Goal: Information Seeking & Learning: Learn about a topic

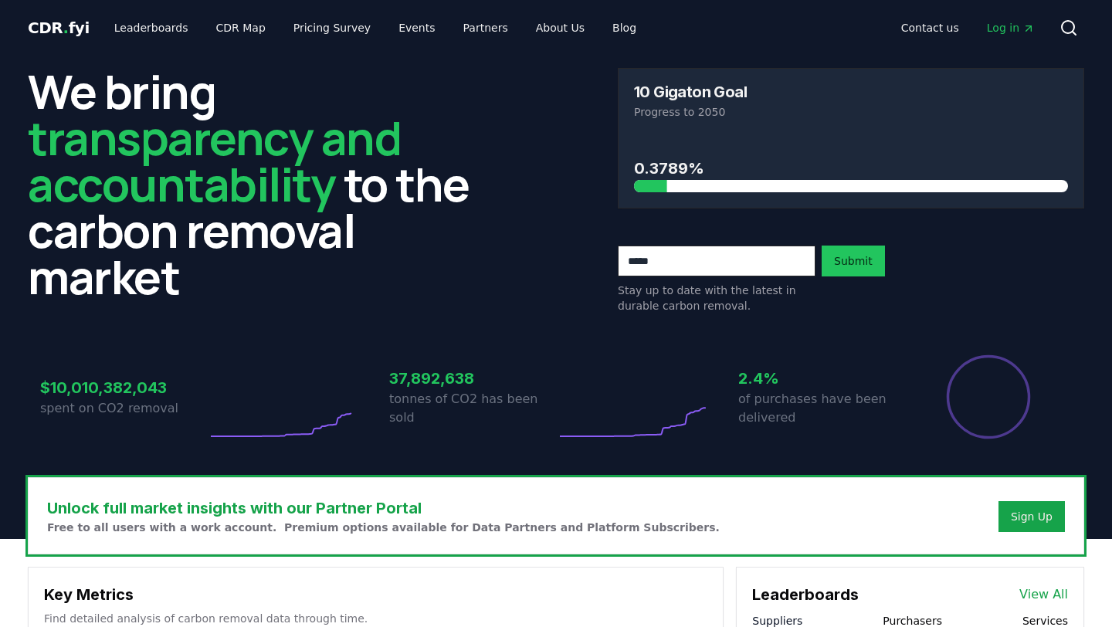
click at [152, 29] on link "Leaderboards" at bounding box center [151, 28] width 99 height 28
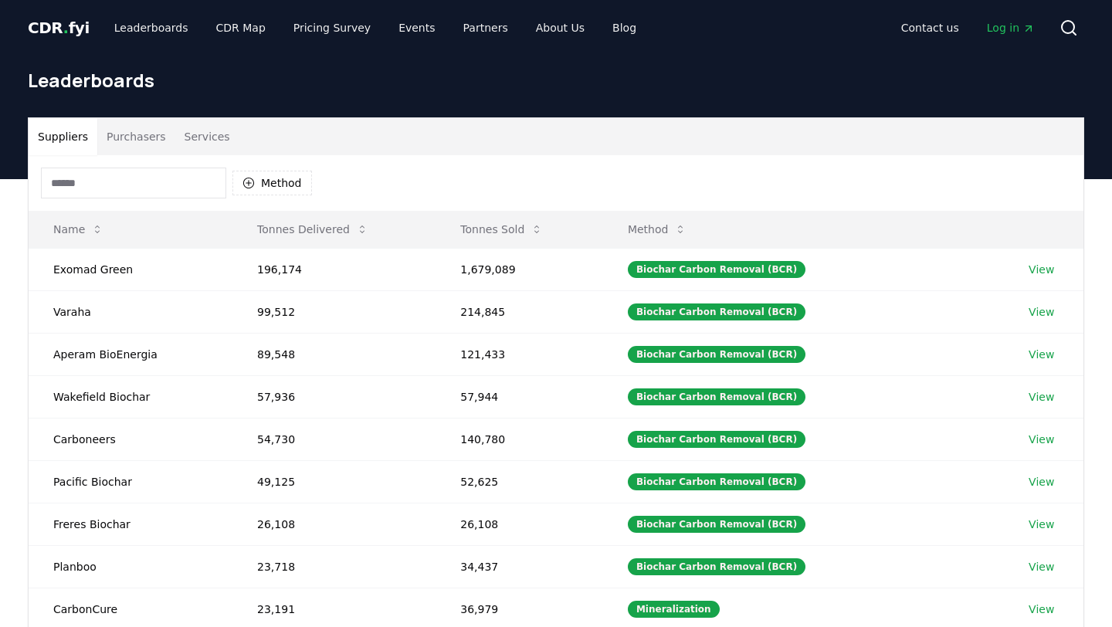
click at [131, 141] on button "Purchasers" at bounding box center [136, 136] width 78 height 37
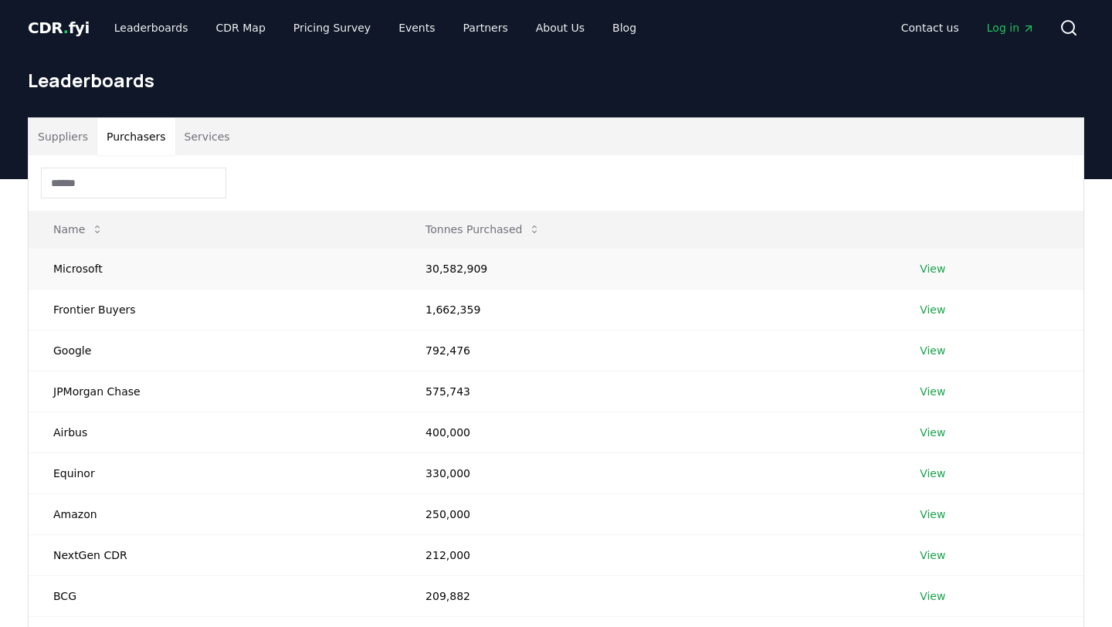
click at [926, 265] on link "View" at bounding box center [931, 268] width 25 height 15
click at [934, 304] on link "View" at bounding box center [931, 309] width 25 height 15
click at [933, 354] on link "View" at bounding box center [931, 350] width 25 height 15
click at [935, 392] on link "View" at bounding box center [931, 391] width 25 height 15
click at [935, 439] on link "View" at bounding box center [931, 432] width 25 height 15
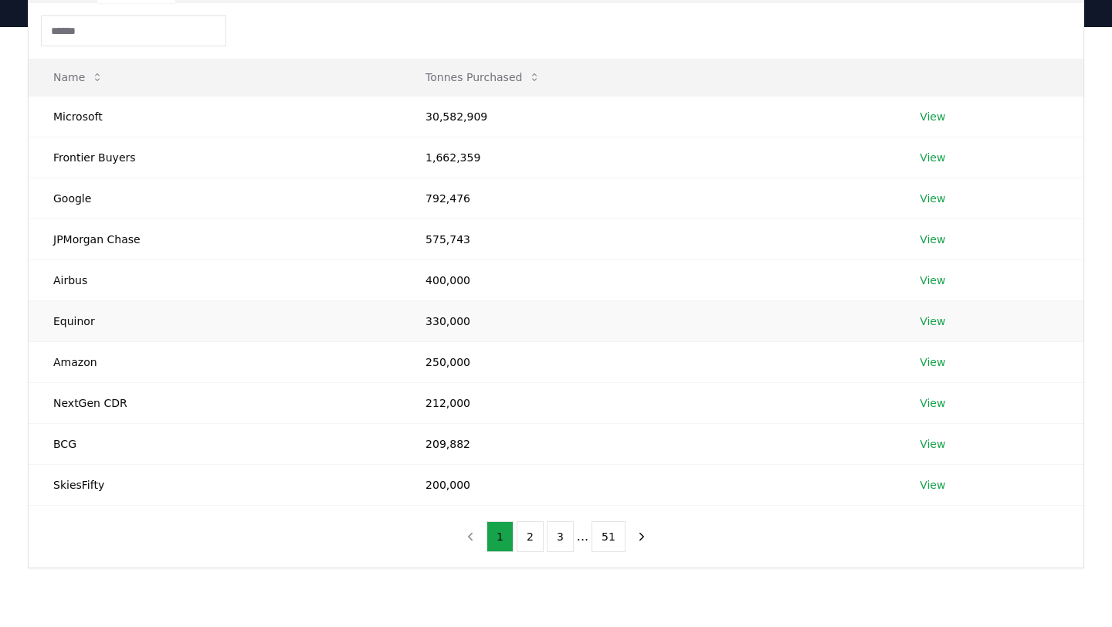
scroll to position [167, 0]
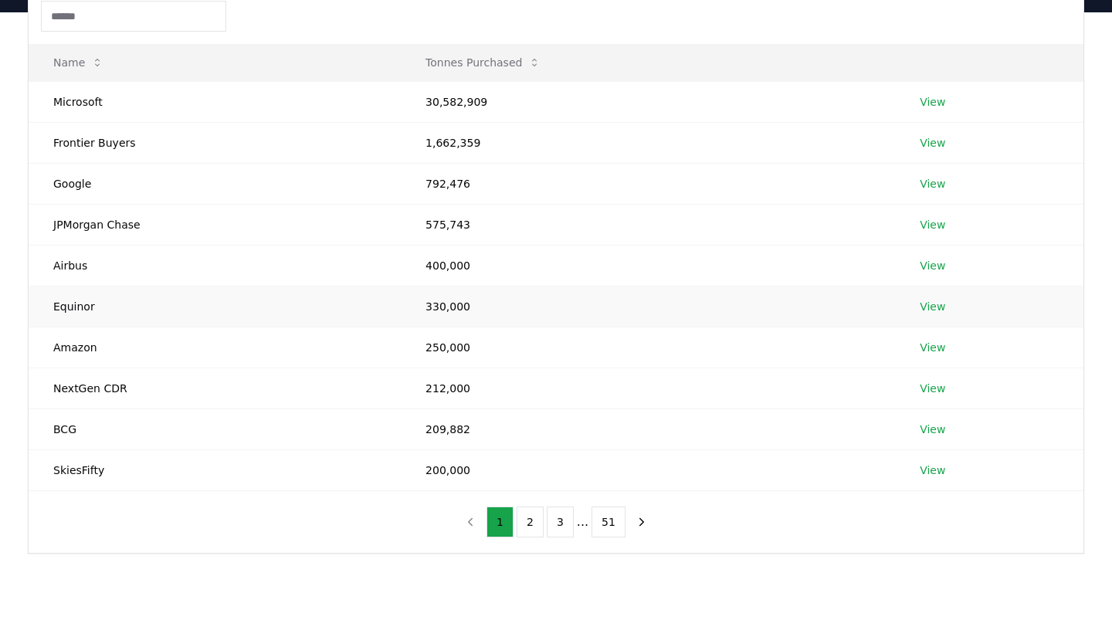
click at [933, 303] on link "View" at bounding box center [931, 306] width 25 height 15
click at [933, 353] on link "View" at bounding box center [931, 347] width 25 height 15
click at [933, 390] on link "View" at bounding box center [931, 388] width 25 height 15
click at [933, 428] on link "View" at bounding box center [931, 429] width 25 height 15
click at [931, 462] on link "View" at bounding box center [931, 469] width 25 height 15
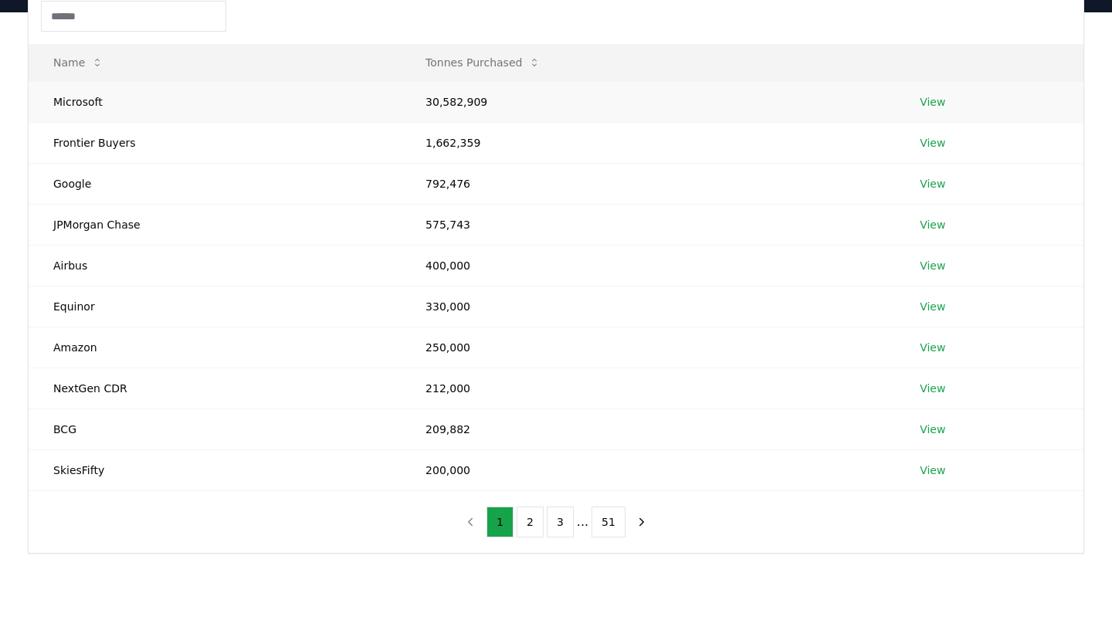
click at [931, 103] on link "View" at bounding box center [931, 101] width 25 height 15
click at [931, 146] on link "View" at bounding box center [931, 142] width 25 height 15
click at [931, 177] on link "View" at bounding box center [931, 183] width 25 height 15
click at [931, 226] on link "View" at bounding box center [931, 224] width 25 height 15
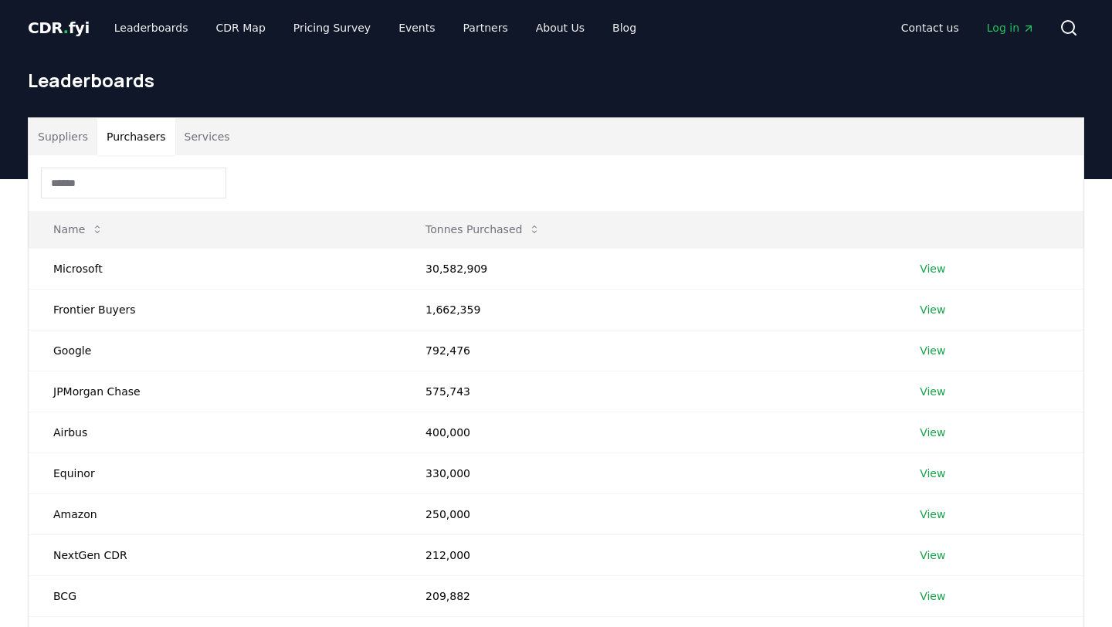
click at [1005, 30] on span "Log in" at bounding box center [1011, 27] width 48 height 15
click at [1033, 32] on icon "Main" at bounding box center [1028, 28] width 12 height 12
click at [930, 266] on link "View" at bounding box center [931, 268] width 25 height 15
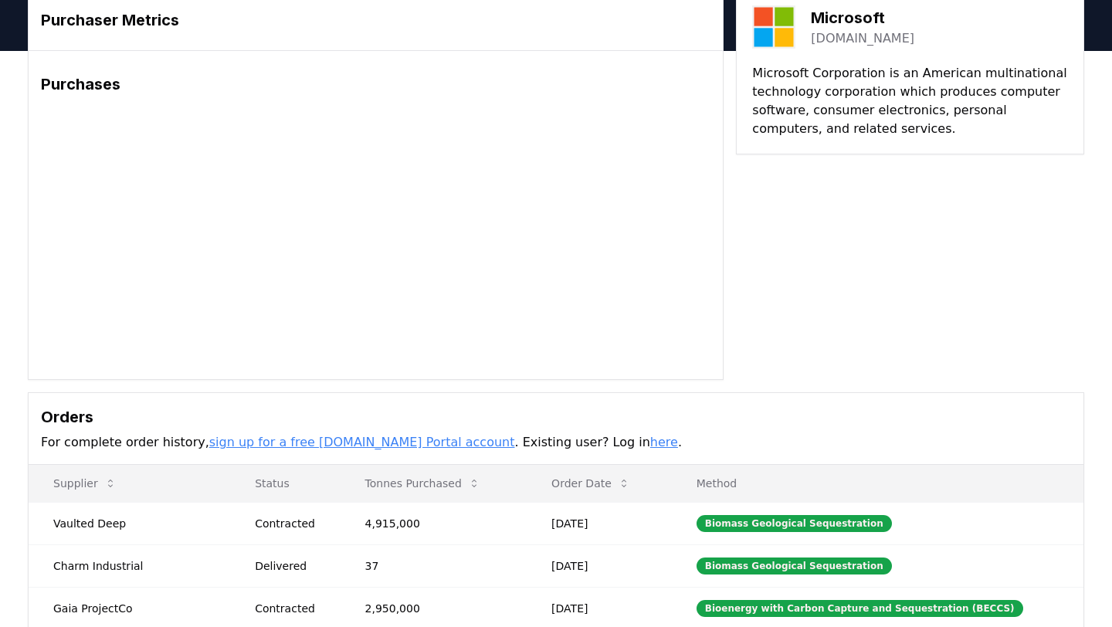
scroll to position [87, 0]
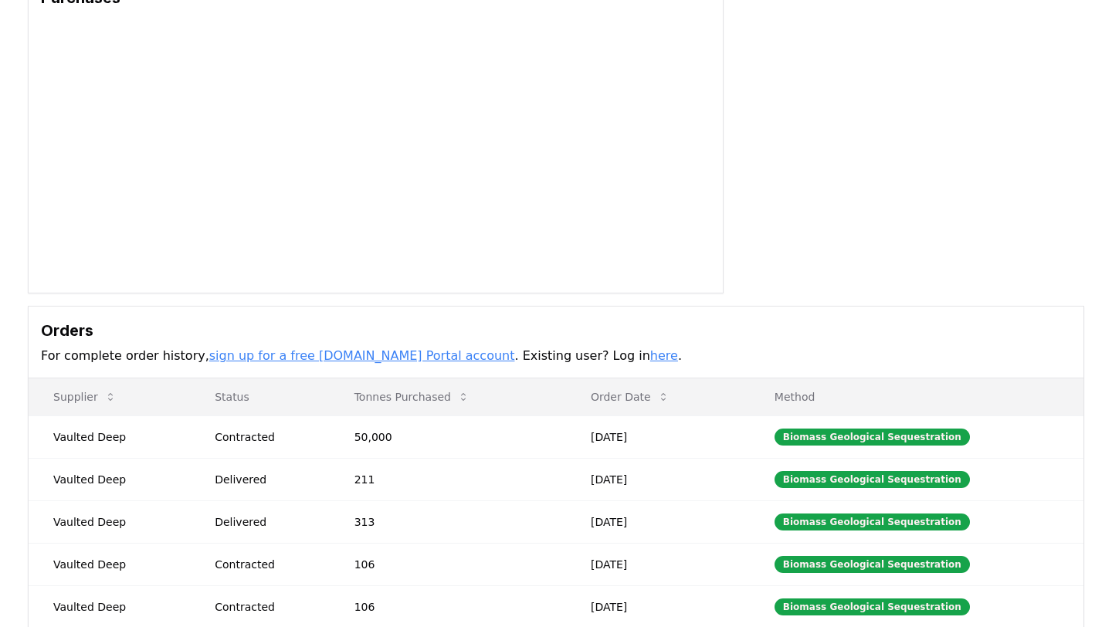
scroll to position [162, 0]
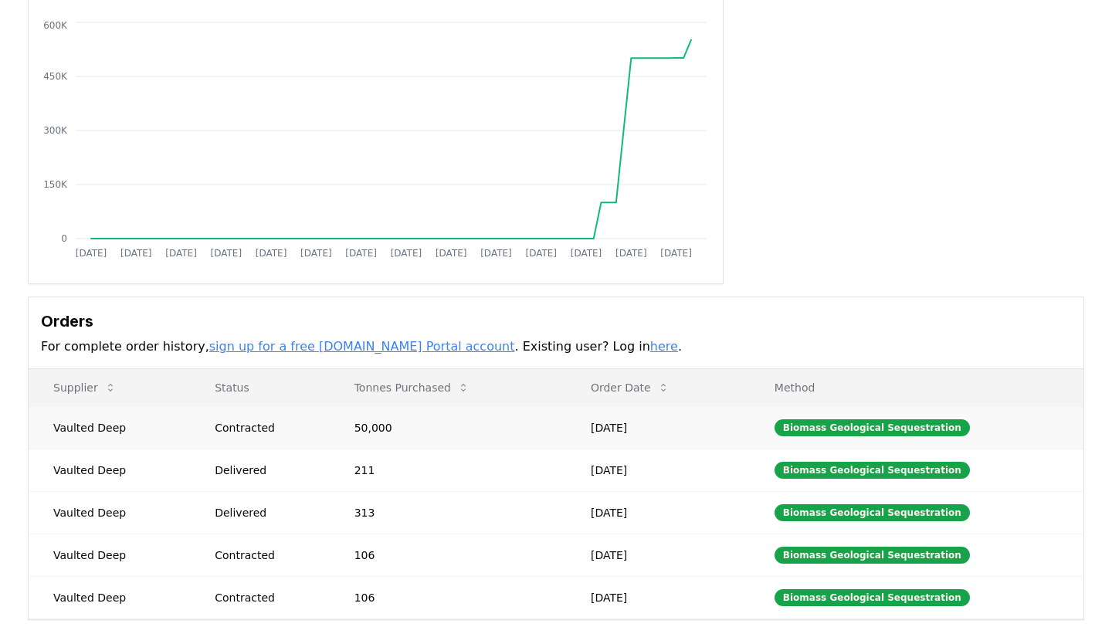
drag, startPoint x: 686, startPoint y: 428, endPoint x: 610, endPoint y: 426, distance: 76.5
drag, startPoint x: 601, startPoint y: 426, endPoint x: 681, endPoint y: 426, distance: 80.3
click at [681, 426] on td "[DATE]" at bounding box center [658, 427] width 184 height 42
copy td "[DATE]"
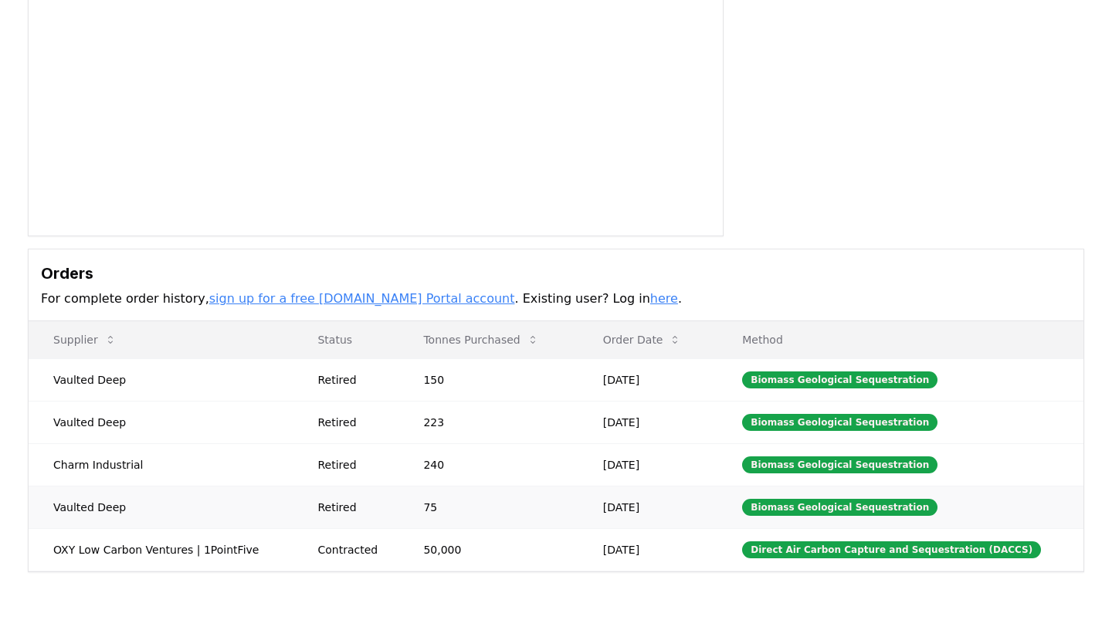
scroll to position [334, 0]
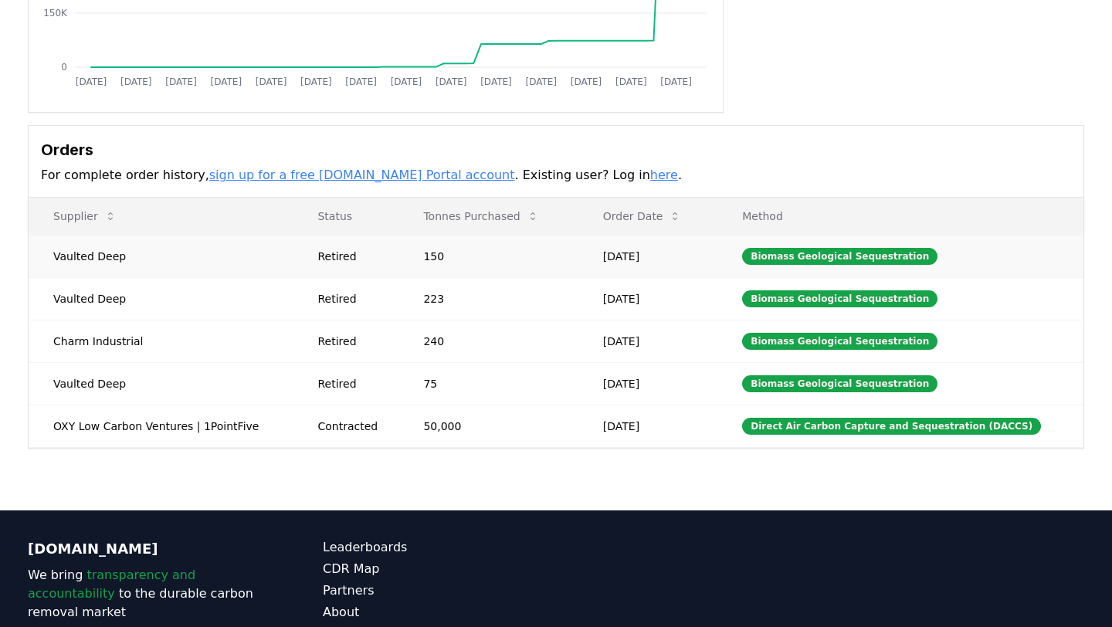
drag, startPoint x: 689, startPoint y: 249, endPoint x: 596, endPoint y: 252, distance: 92.7
drag, startPoint x: 686, startPoint y: 256, endPoint x: 612, endPoint y: 256, distance: 73.3
click at [612, 256] on td "[DATE]" at bounding box center [647, 256] width 139 height 42
copy td "[DATE]"
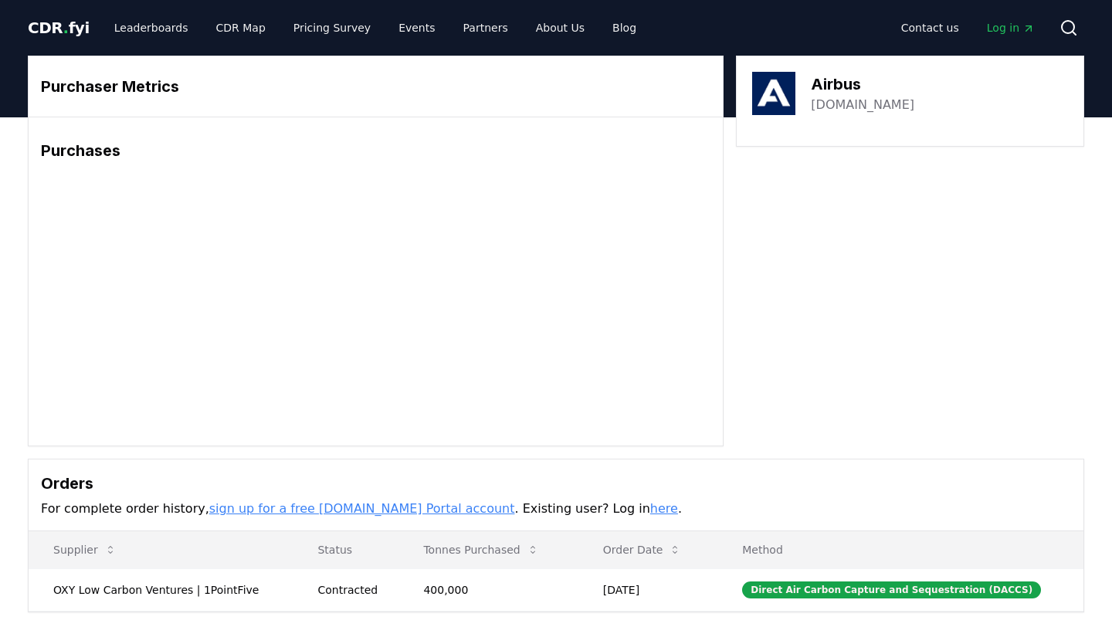
scroll to position [154, 0]
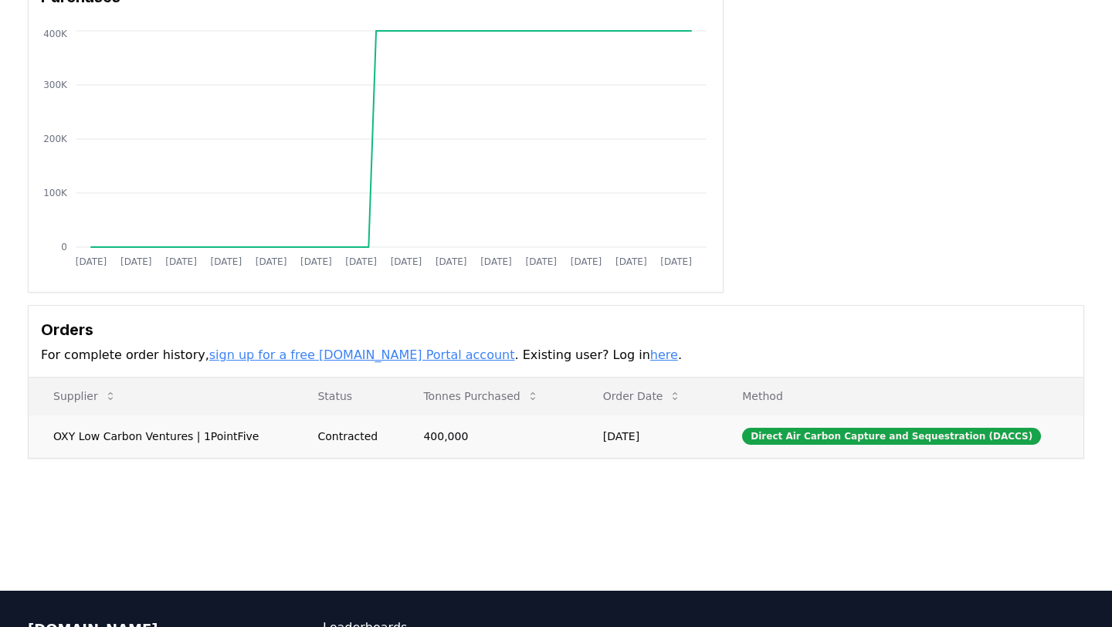
drag, startPoint x: 689, startPoint y: 434, endPoint x: 621, endPoint y: 432, distance: 67.2
drag, startPoint x: 689, startPoint y: 440, endPoint x: 611, endPoint y: 438, distance: 77.2
click at [611, 438] on td "[DATE]" at bounding box center [647, 436] width 139 height 42
copy td "[DATE]"
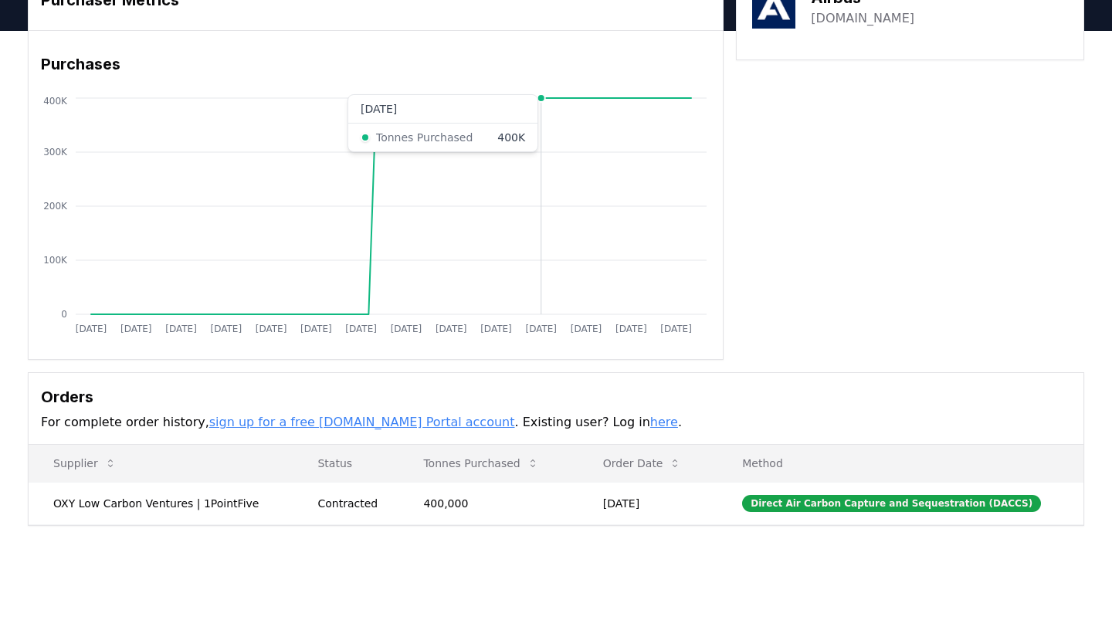
scroll to position [0, 0]
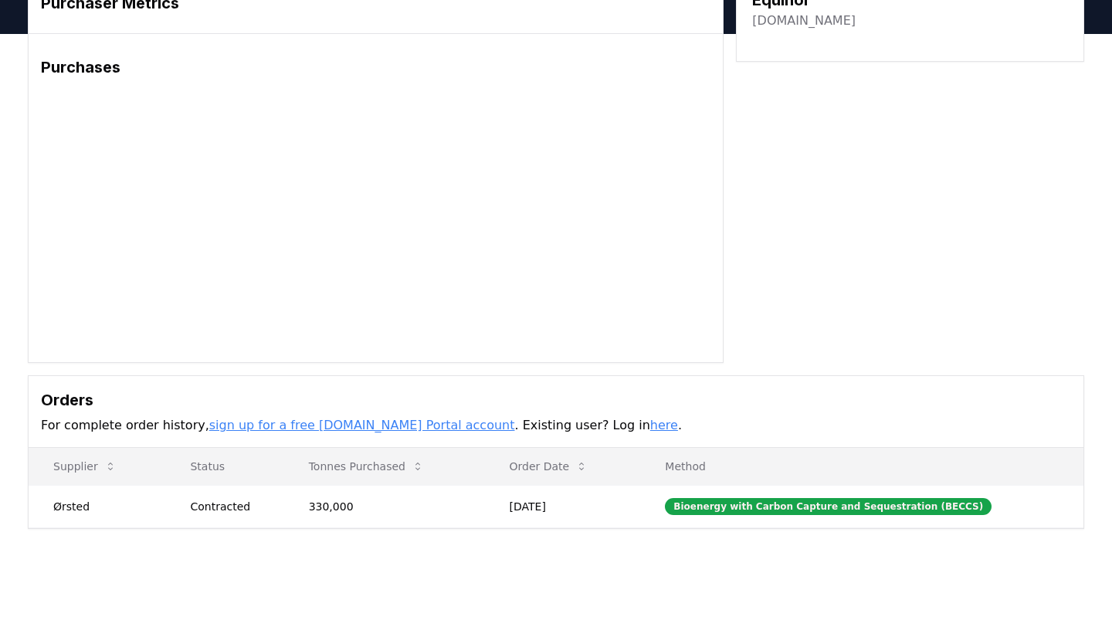
scroll to position [94, 0]
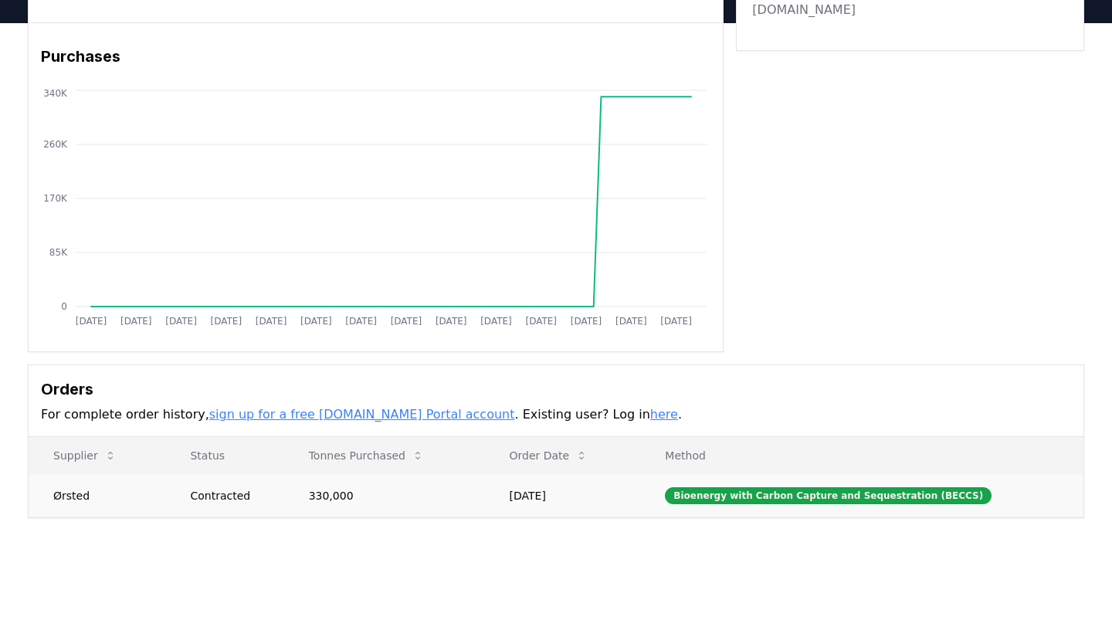
drag, startPoint x: 603, startPoint y: 494, endPoint x: 538, endPoint y: 493, distance: 64.9
drag, startPoint x: 530, startPoint y: 493, endPoint x: 570, endPoint y: 493, distance: 40.1
click at [570, 493] on td "Sep 18, 2024" at bounding box center [563, 495] width 156 height 42
drag, startPoint x: 609, startPoint y: 493, endPoint x: 528, endPoint y: 494, distance: 81.1
click at [528, 494] on td "Sep 18, 2024" at bounding box center [563, 495] width 156 height 42
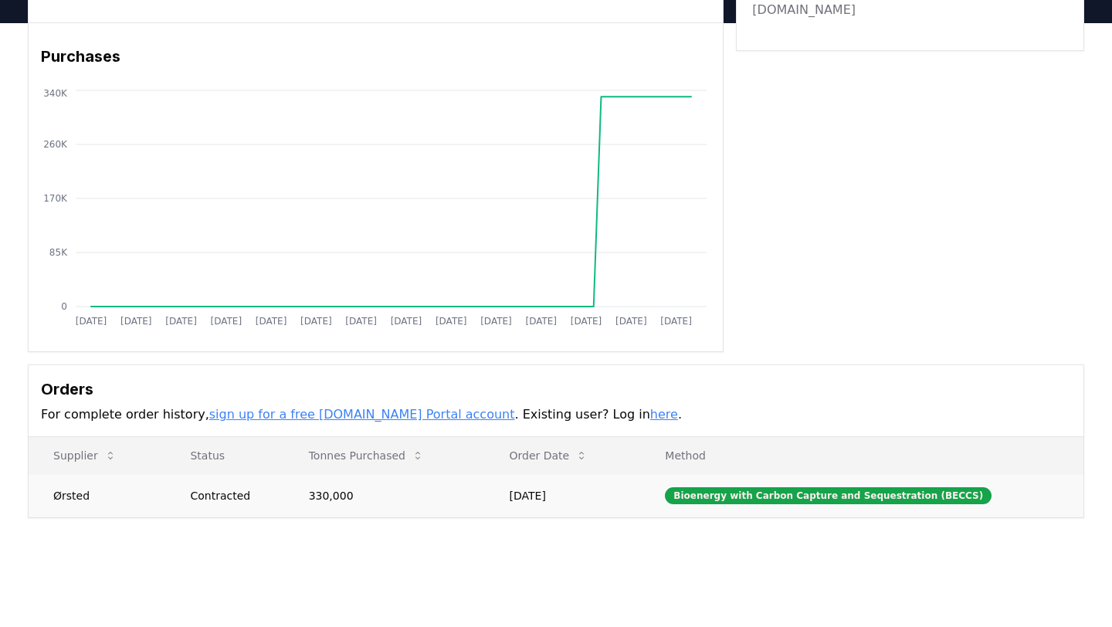
copy td "Sep 18, 2024"
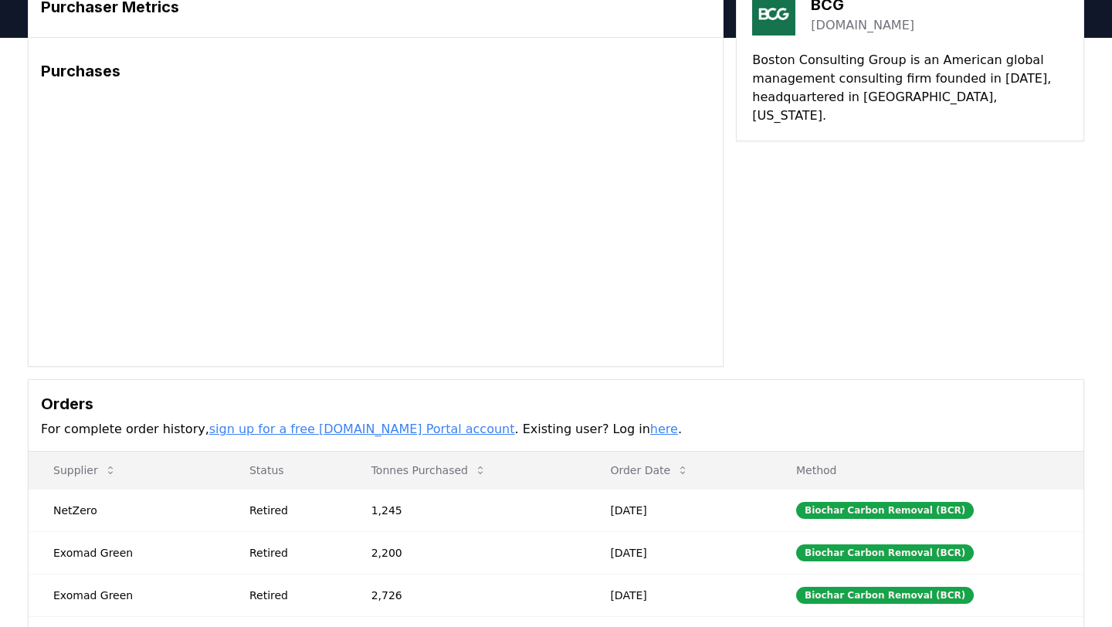
scroll to position [206, 0]
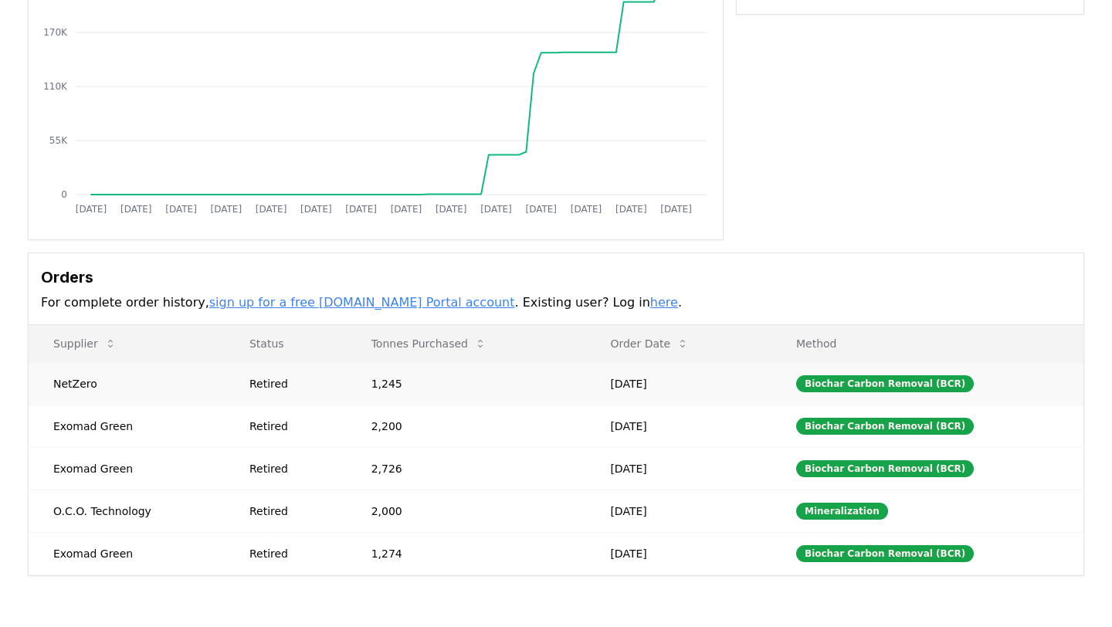
click at [657, 388] on td "[DATE]" at bounding box center [678, 383] width 186 height 42
copy td "[DATE]"
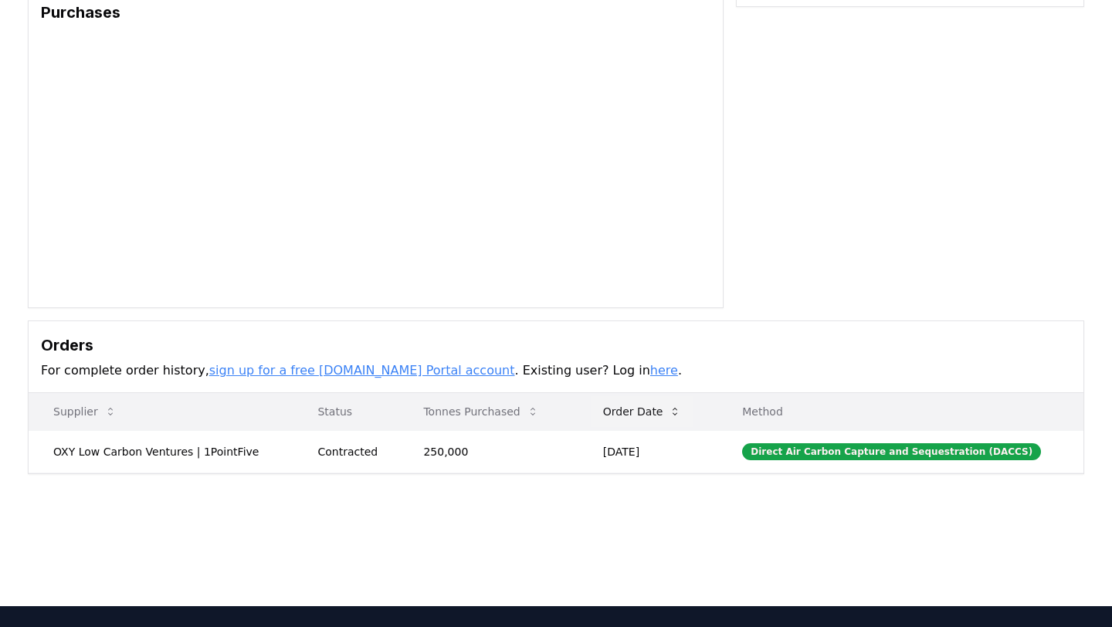
scroll to position [170, 0]
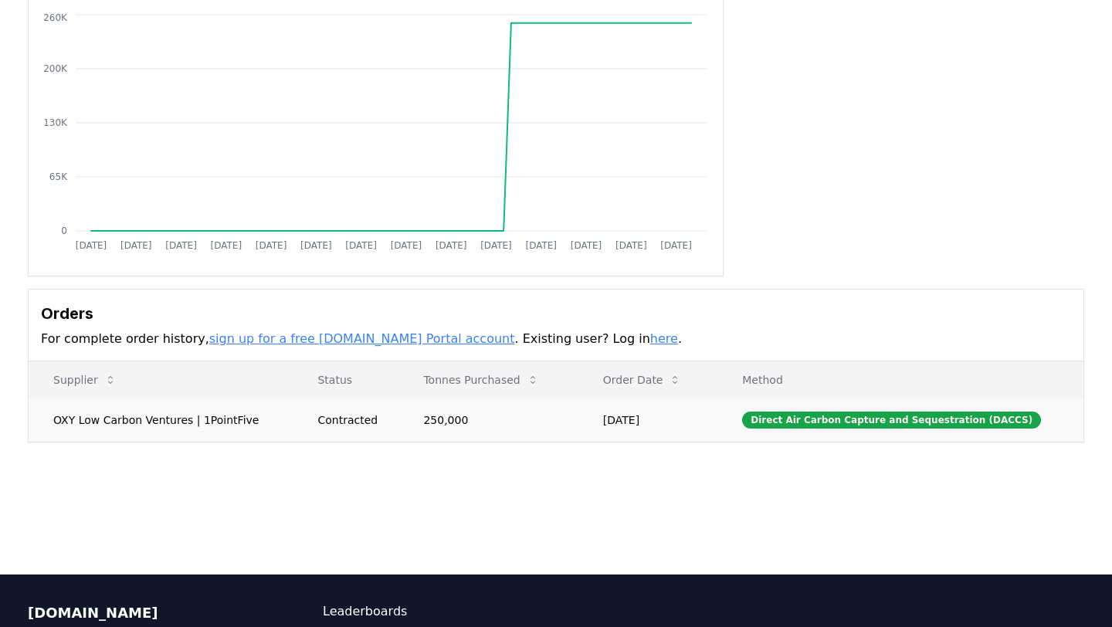
click at [638, 413] on td "[DATE]" at bounding box center [647, 419] width 139 height 42
copy td "[DATE]"
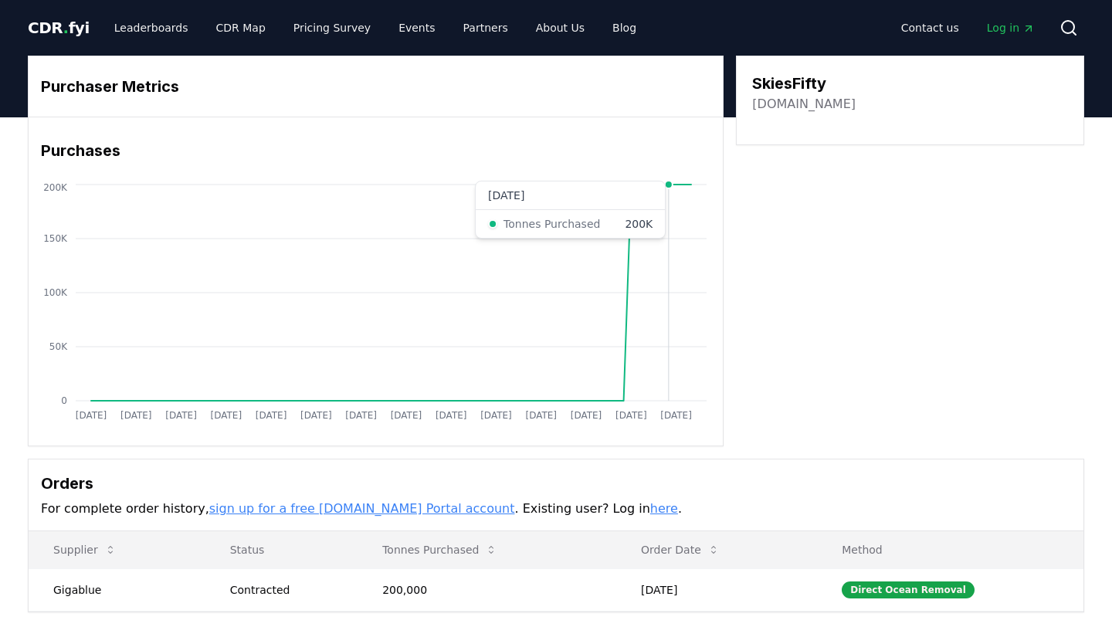
scroll to position [120, 0]
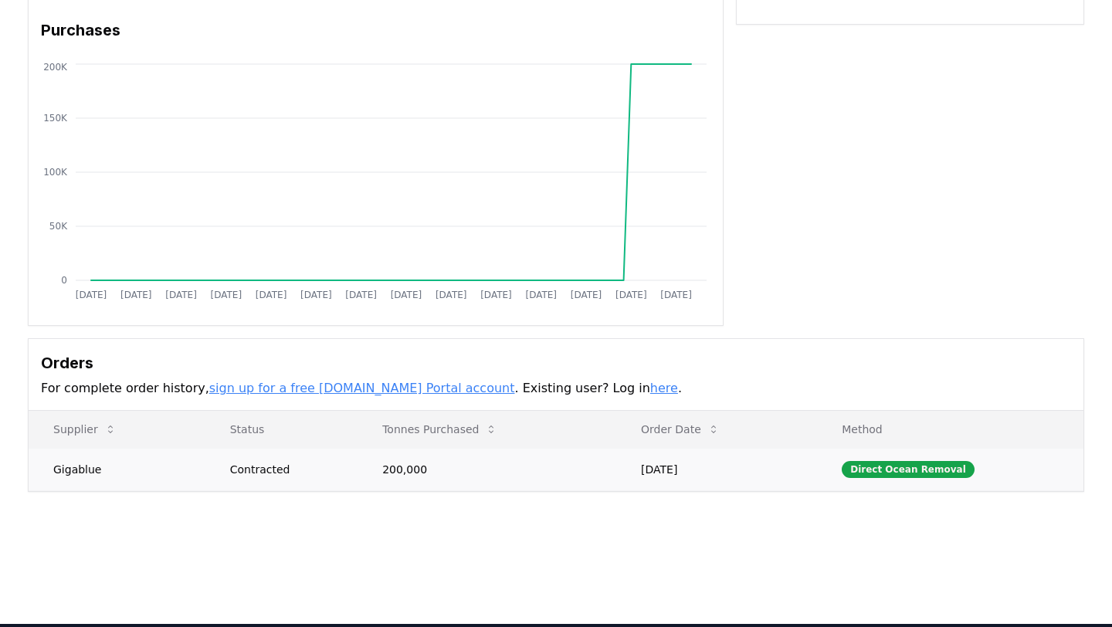
click at [691, 472] on td "[DATE]" at bounding box center [716, 469] width 201 height 42
copy td "[DATE]"
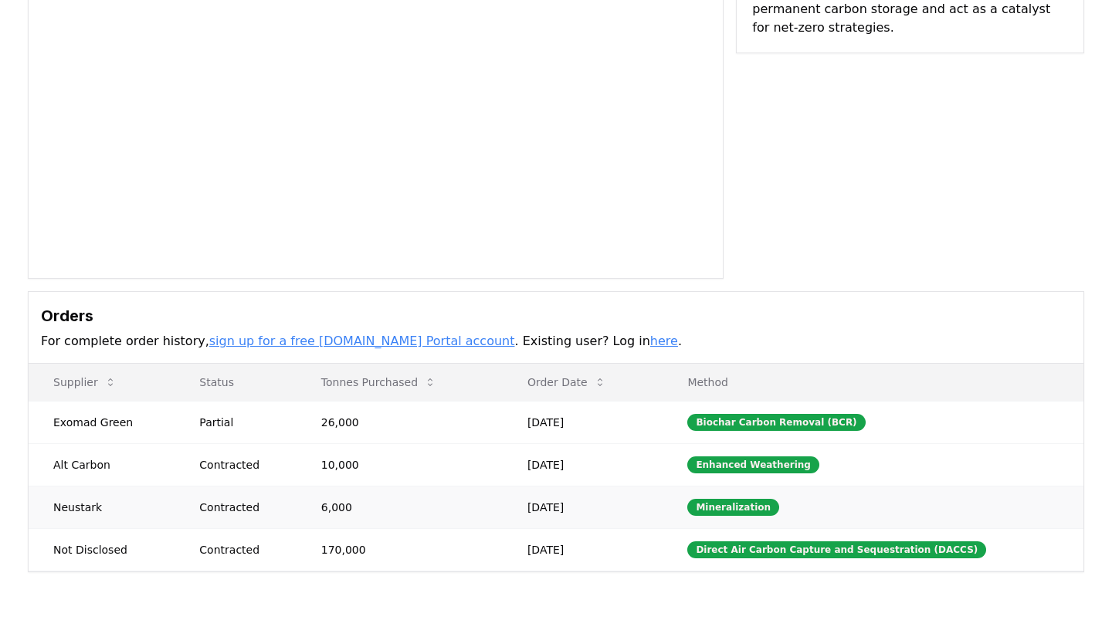
scroll to position [168, 0]
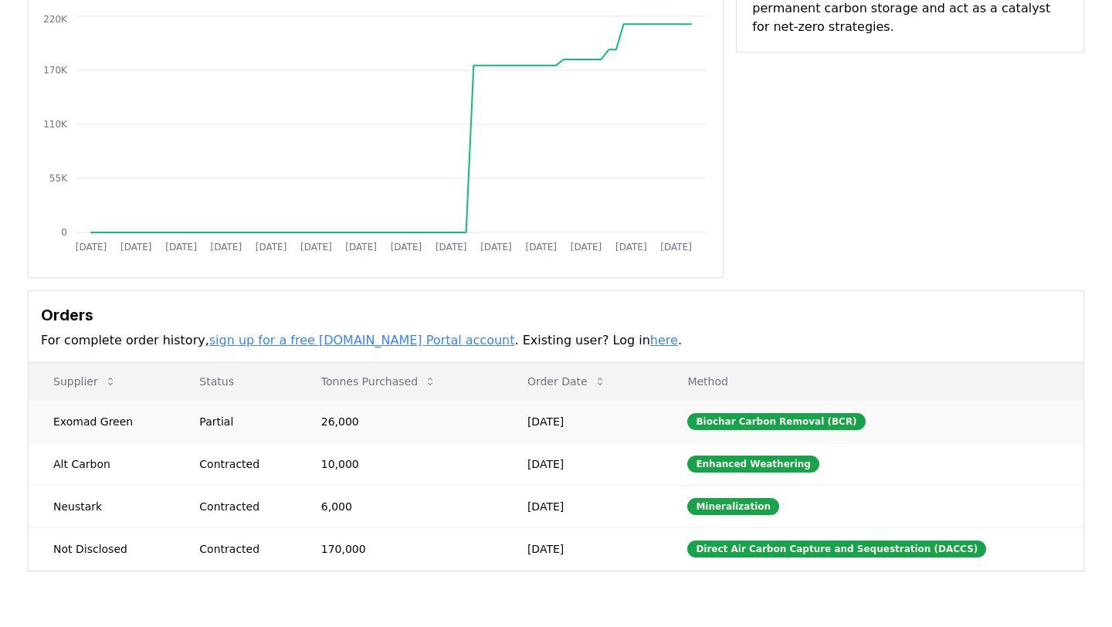
drag, startPoint x: 626, startPoint y: 422, endPoint x: 576, endPoint y: 425, distance: 50.2
click at [578, 425] on td "Dec 05, 2024" at bounding box center [583, 421] width 160 height 42
copy td "Dec 05, 2024"
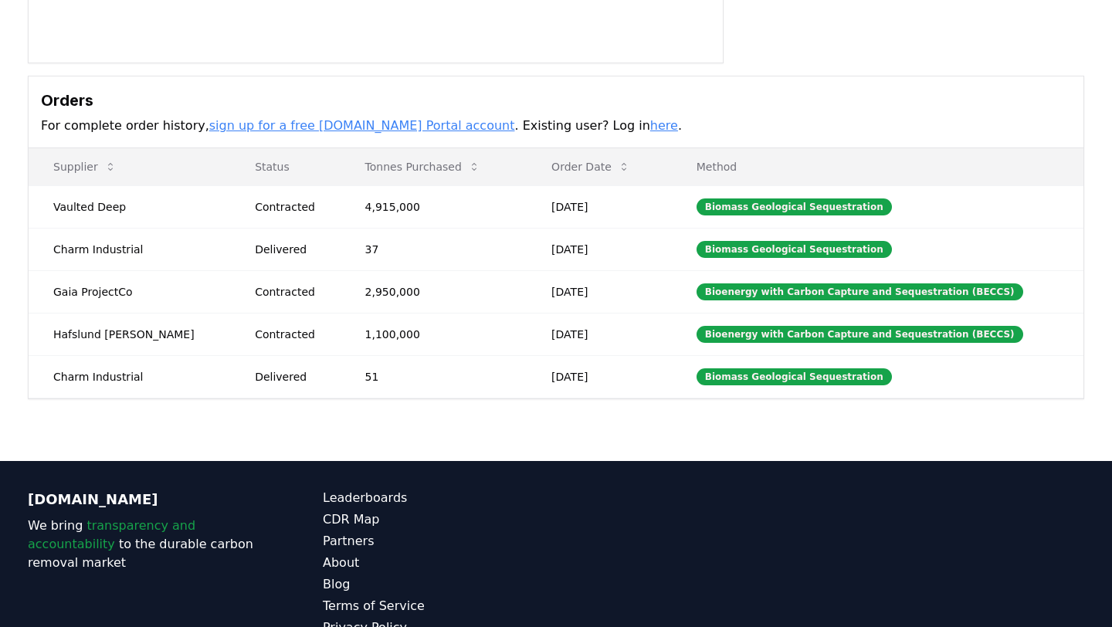
scroll to position [378, 0]
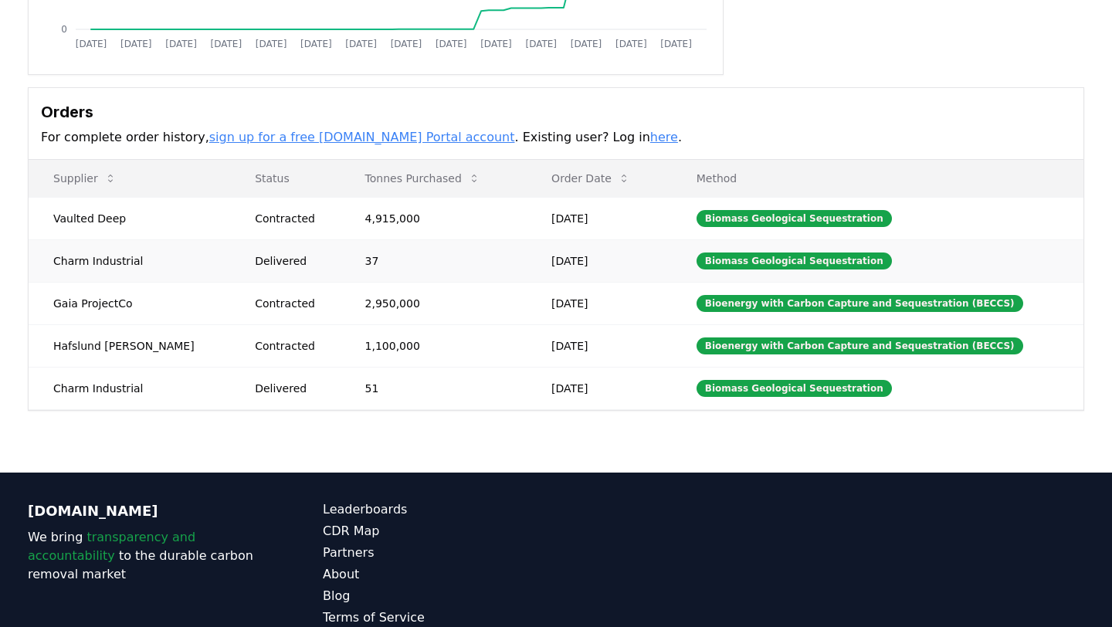
scroll to position [357, 0]
